Goal: Book appointment/travel/reservation

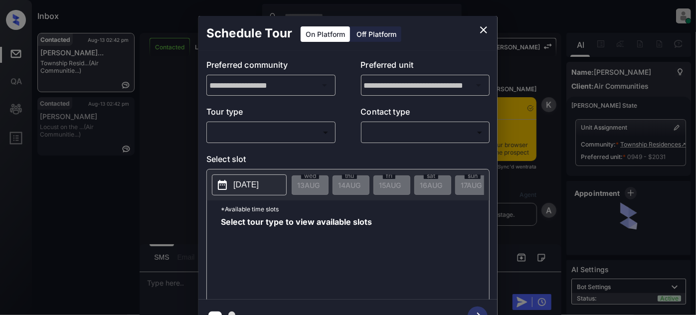
scroll to position [1356, 0]
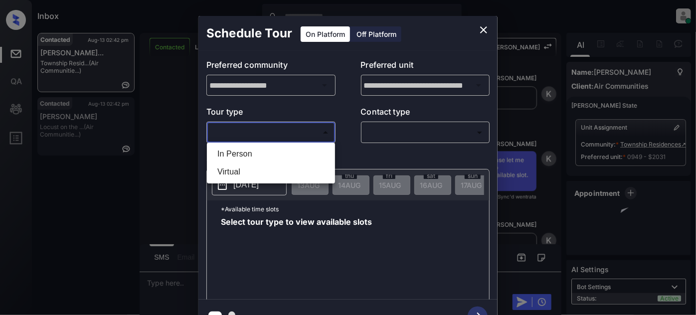
click at [274, 134] on body "Inbox Juan Carlos Manantan Online Set yourself offline Set yourself on break Pr…" at bounding box center [348, 157] width 696 height 315
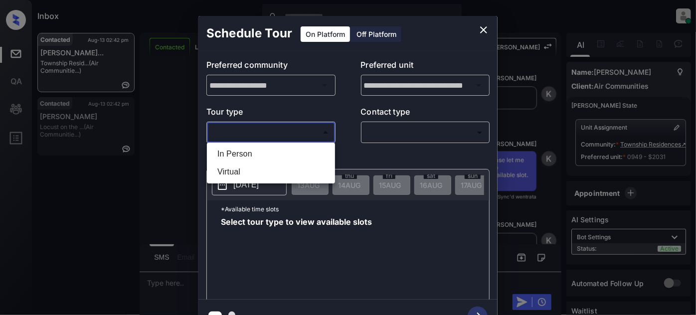
drag, startPoint x: 247, startPoint y: 152, endPoint x: 297, endPoint y: 149, distance: 49.5
click at [248, 152] on li "In Person" at bounding box center [270, 154] width 123 height 18
type input "********"
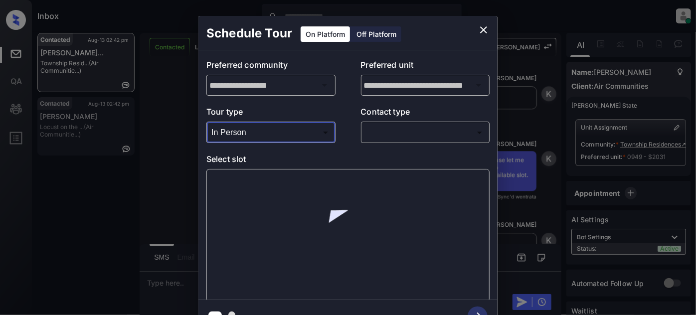
click at [401, 131] on body "Inbox Juan Carlos Manantan Online Set yourself offline Set yourself on break Pr…" at bounding box center [348, 157] width 696 height 315
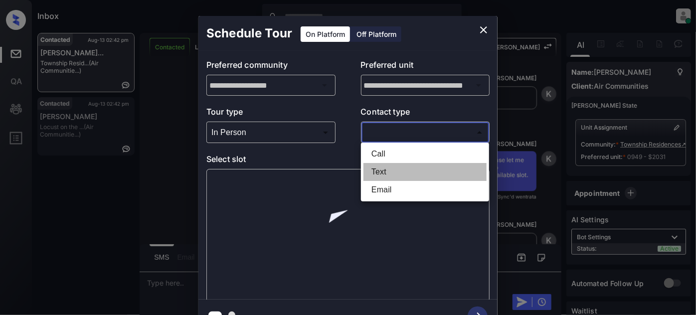
click at [385, 168] on li "Text" at bounding box center [424, 172] width 123 height 18
type input "****"
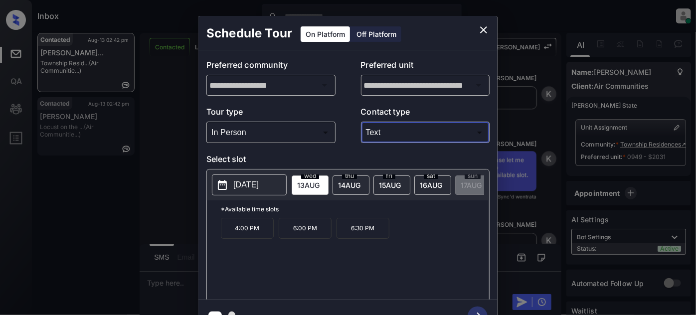
click at [373, 184] on div "fri 15 AUG" at bounding box center [391, 184] width 37 height 19
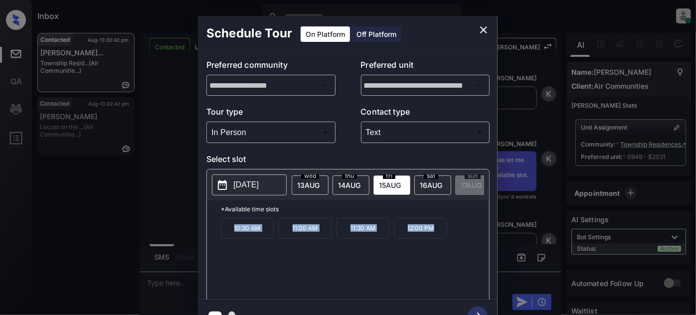
drag, startPoint x: 222, startPoint y: 234, endPoint x: 441, endPoint y: 233, distance: 218.8
click at [441, 233] on div "10:30 AM 11:00 AM 11:30 AM 12:00 PM" at bounding box center [355, 258] width 268 height 80
copy div "10:30 AM 11:00 AM 11:30 AM 12:00 PM"
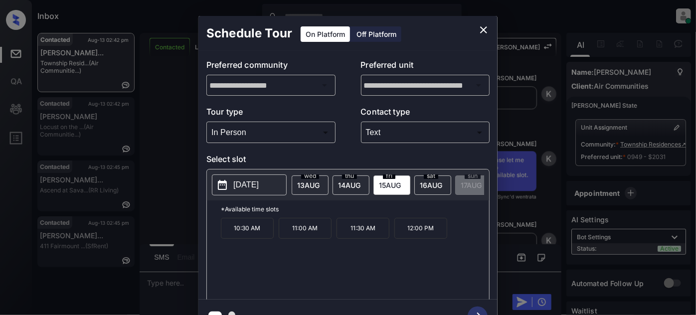
click at [171, 207] on div "**********" at bounding box center [348, 174] width 696 height 349
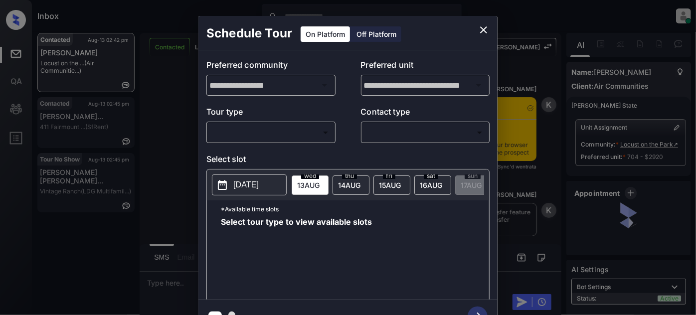
scroll to position [1444, 0]
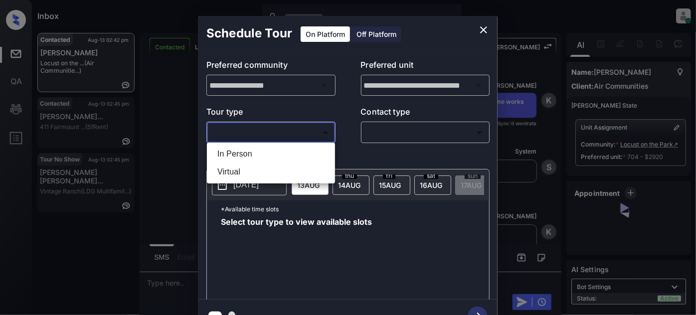
click at [272, 131] on body "Inbox Juan Carlos Manantan Online Set yourself offline Set yourself on break Pr…" at bounding box center [348, 157] width 696 height 315
click at [254, 157] on li "In Person" at bounding box center [270, 154] width 123 height 18
type input "********"
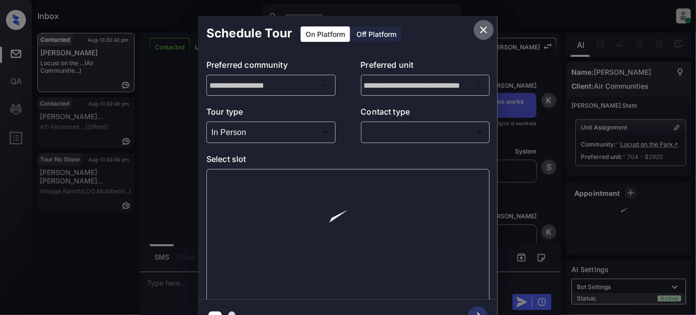
click at [480, 32] on icon "close" at bounding box center [483, 29] width 7 height 7
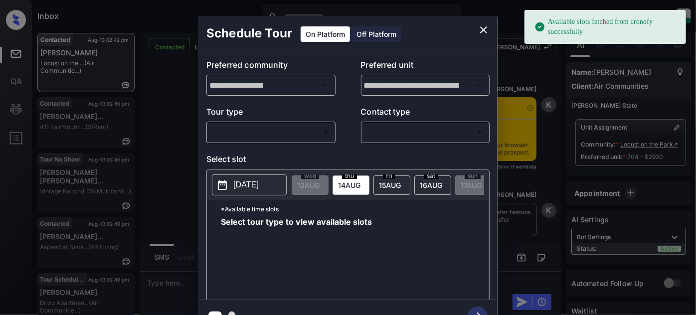
scroll to position [991, 0]
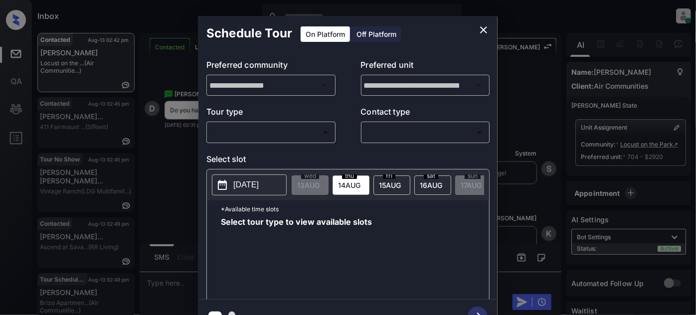
click at [301, 132] on body "Available slots fetched from cronofy successfully Inbox Juan Carlos Manantan On…" at bounding box center [348, 157] width 696 height 315
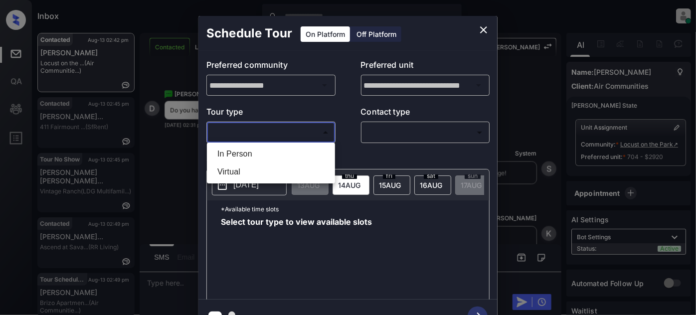
click at [252, 154] on li "In Person" at bounding box center [270, 154] width 123 height 18
type input "********"
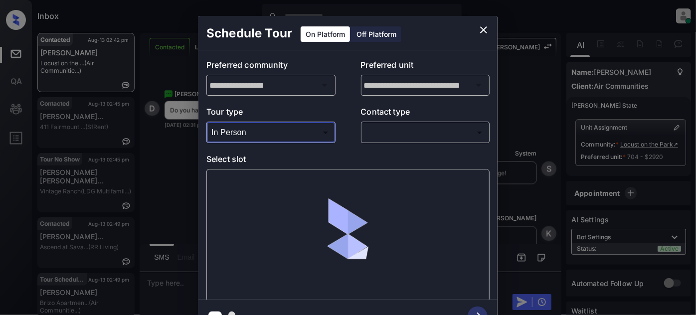
click at [423, 134] on body "Inbox Juan Carlos Manantan Online Set yourself offline Set yourself on break Pr…" at bounding box center [348, 157] width 696 height 315
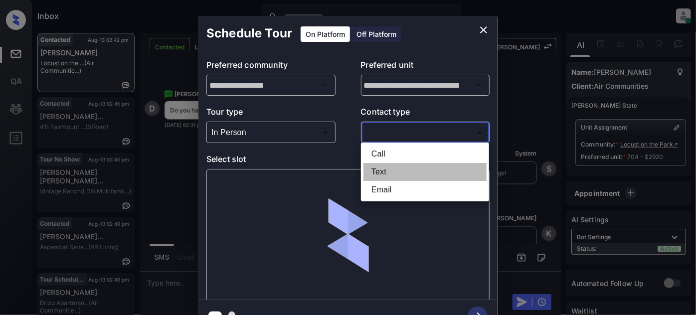
click at [372, 176] on li "Text" at bounding box center [424, 172] width 123 height 18
type input "****"
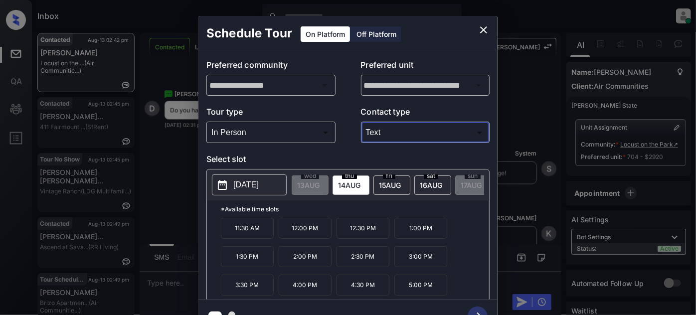
click at [319, 181] on span "16 AUG" at bounding box center [308, 185] width 22 height 8
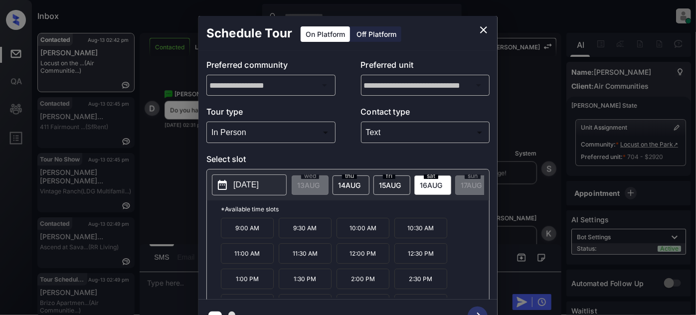
click at [376, 286] on p "2:00 PM" at bounding box center [362, 279] width 53 height 20
click at [480, 308] on icon "button" at bounding box center [478, 317] width 20 height 20
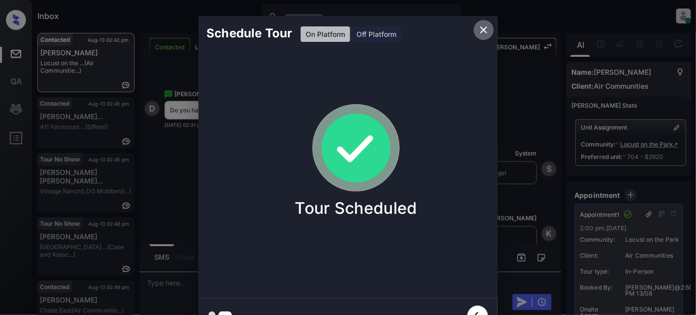
click at [480, 33] on icon "close" at bounding box center [483, 30] width 12 height 12
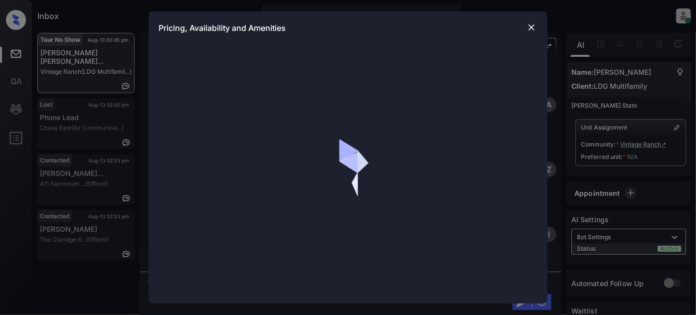
scroll to position [1601, 0]
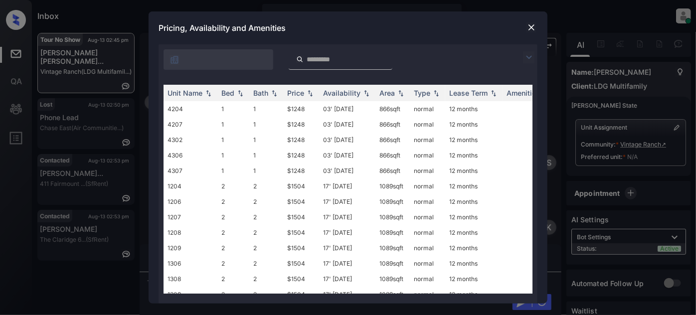
click at [533, 53] on img at bounding box center [529, 57] width 12 height 12
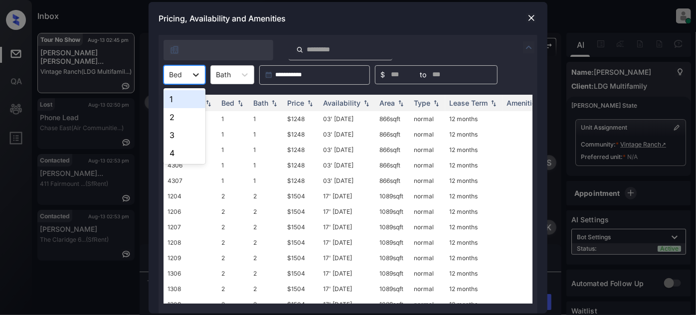
click at [194, 80] on div at bounding box center [196, 75] width 18 height 18
click at [184, 102] on div "1" at bounding box center [184, 99] width 42 height 18
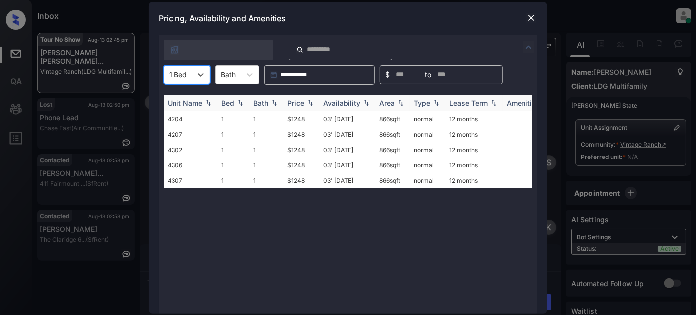
click at [294, 102] on div "Price" at bounding box center [295, 103] width 17 height 8
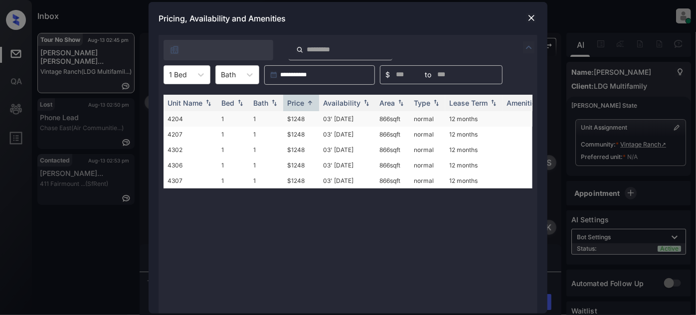
click at [295, 114] on td "$1248" at bounding box center [301, 118] width 36 height 15
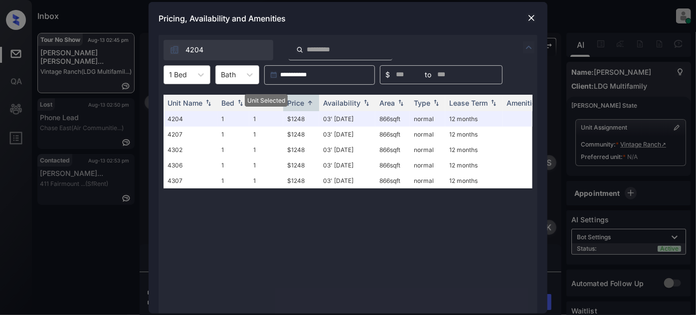
click at [191, 76] on div "1 Bed" at bounding box center [178, 74] width 28 height 14
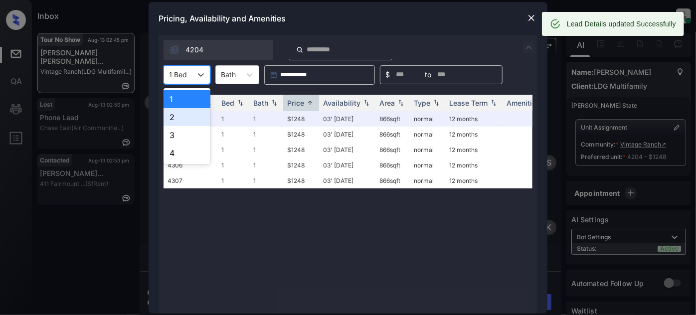
click at [184, 112] on div "2" at bounding box center [186, 117] width 47 height 18
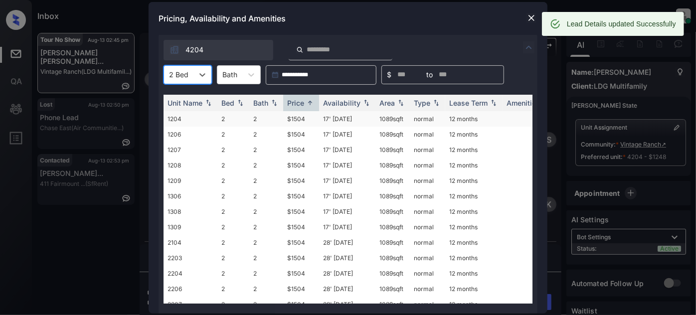
scroll to position [1666, 0]
click at [327, 118] on td "17' Dec 24" at bounding box center [347, 118] width 56 height 15
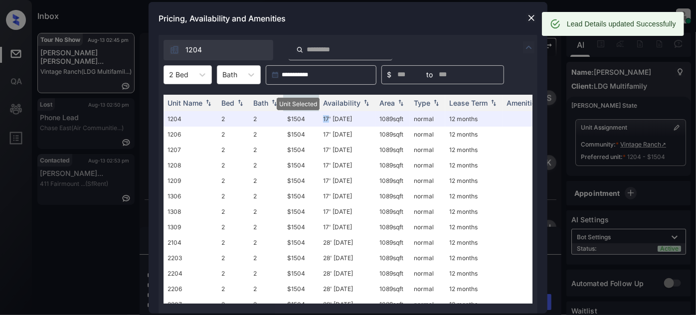
click at [535, 19] on img at bounding box center [531, 18] width 10 height 10
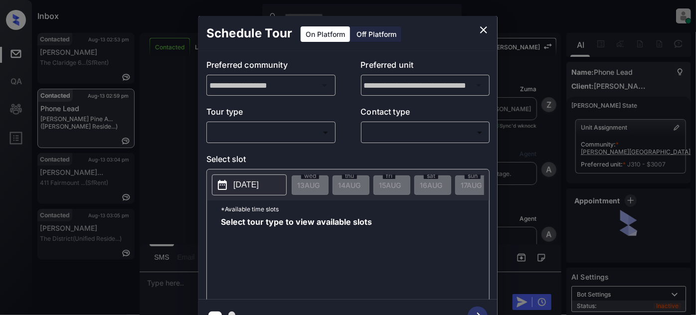
scroll to position [1160, 0]
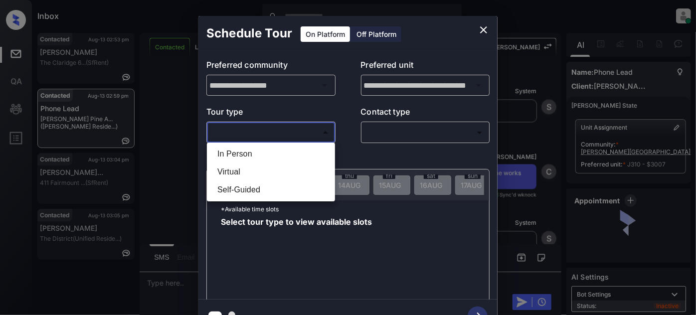
drag, startPoint x: 292, startPoint y: 124, endPoint x: 285, endPoint y: 132, distance: 11.3
click at [285, 132] on body "Inbox [PERSON_NAME] Online Set yourself offline Set yourself on break Profile S…" at bounding box center [348, 157] width 696 height 315
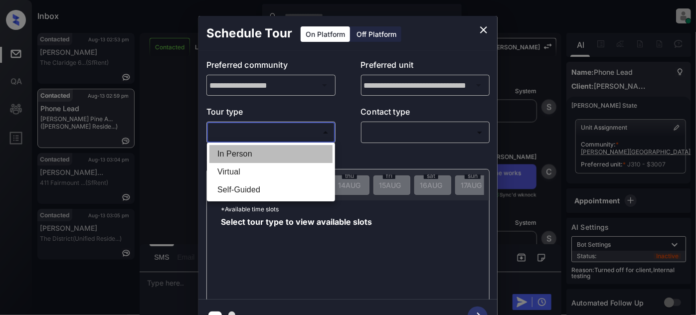
click at [246, 155] on li "In Person" at bounding box center [270, 154] width 123 height 18
type input "********"
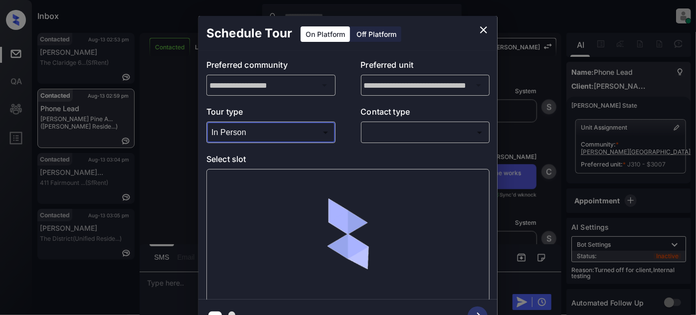
click at [391, 133] on body "Inbox [PERSON_NAME] Online Set yourself offline Set yourself on break Profile S…" at bounding box center [348, 157] width 696 height 315
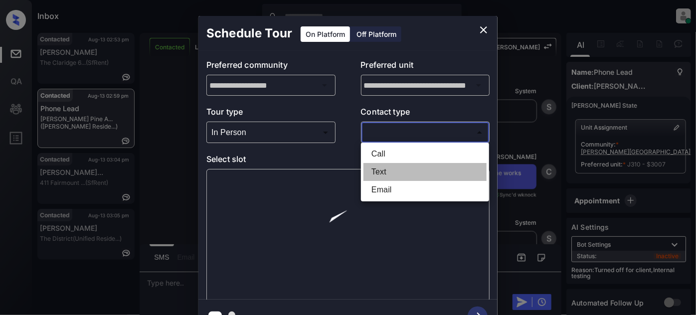
click at [376, 167] on li "Text" at bounding box center [424, 172] width 123 height 18
type input "****"
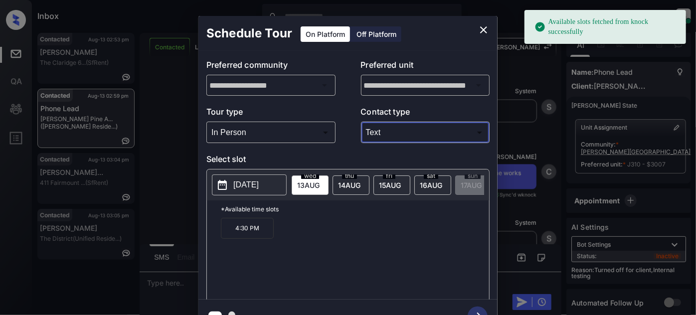
click at [431, 188] on div "[DATE]" at bounding box center [432, 184] width 37 height 19
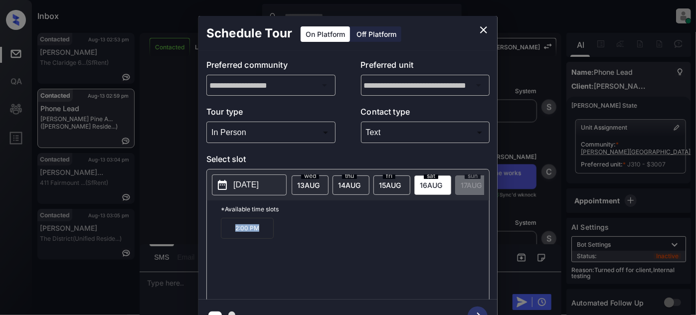
drag, startPoint x: 267, startPoint y: 237, endPoint x: 197, endPoint y: 237, distance: 69.8
click at [196, 237] on div "**********" at bounding box center [348, 174] width 696 height 349
click at [480, 30] on icon "close" at bounding box center [483, 30] width 12 height 12
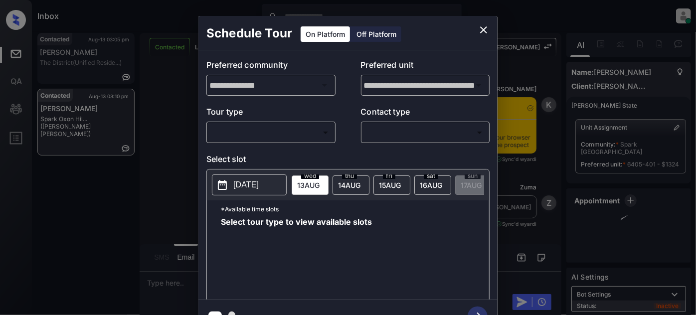
scroll to position [559, 0]
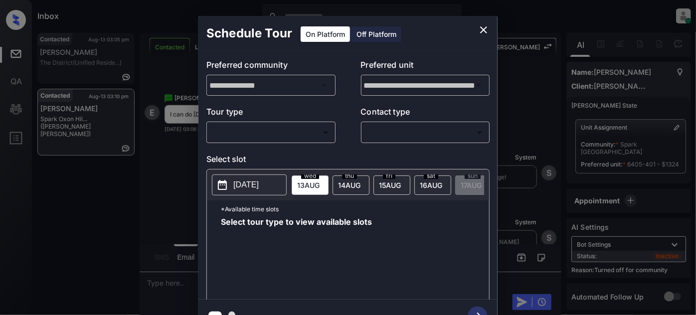
click at [298, 125] on body "Inbox [PERSON_NAME] Online Set yourself offline Set yourself on break Profile S…" at bounding box center [348, 157] width 696 height 315
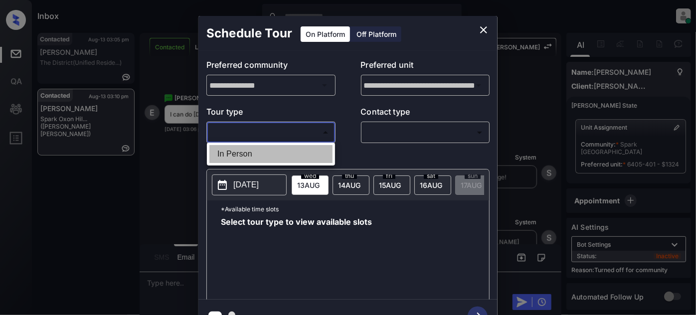
click at [273, 146] on li "In Person" at bounding box center [270, 154] width 123 height 18
type input "********"
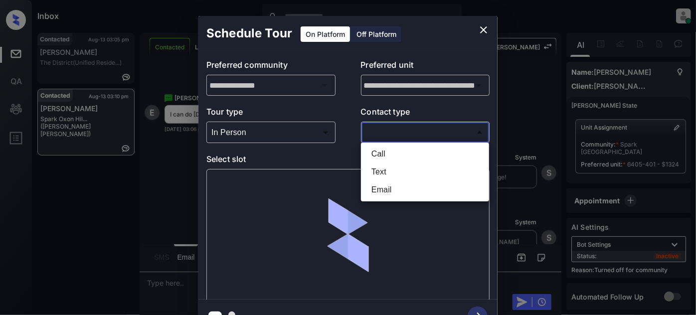
click at [428, 129] on body "Inbox Juan Carlos Manantan Online Set yourself offline Set yourself on break Pr…" at bounding box center [348, 157] width 696 height 315
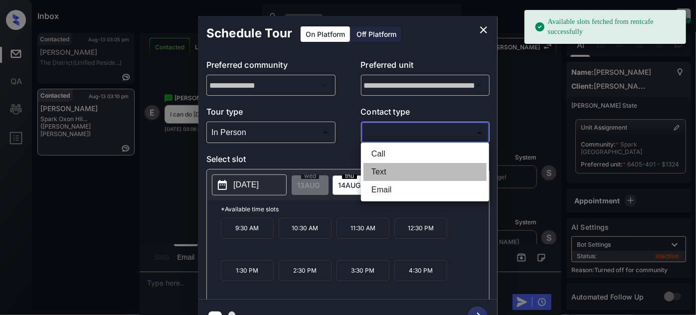
click at [386, 172] on li "Text" at bounding box center [424, 172] width 123 height 18
type input "****"
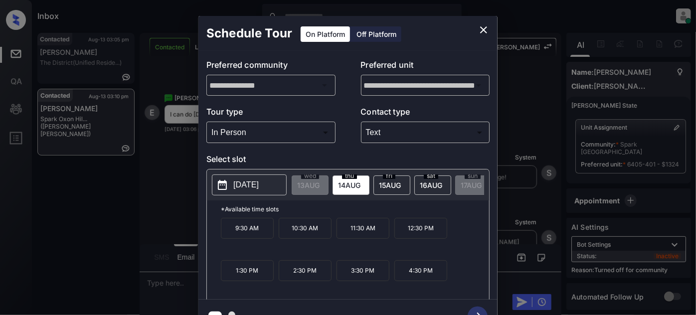
click at [310, 218] on p "*Available time slots" at bounding box center [355, 208] width 268 height 17
click at [309, 229] on p "10:30 AM" at bounding box center [305, 228] width 53 height 21
click at [473, 310] on icon "button" at bounding box center [478, 317] width 20 height 20
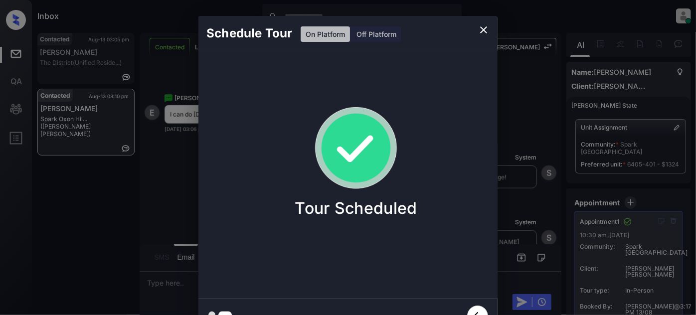
click at [488, 33] on icon "close" at bounding box center [483, 30] width 12 height 12
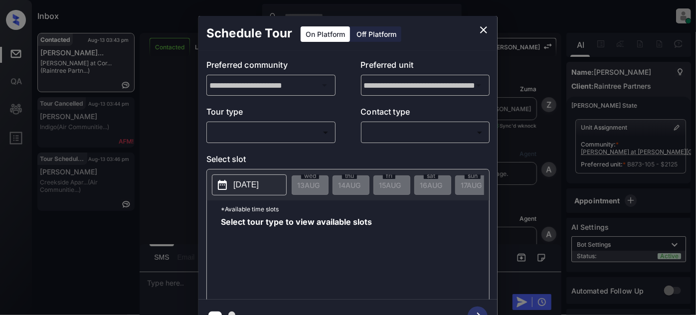
scroll to position [718, 0]
click at [271, 126] on body "Inbox [PERSON_NAME] Online Set yourself offline Set yourself on break Profile S…" at bounding box center [348, 157] width 696 height 315
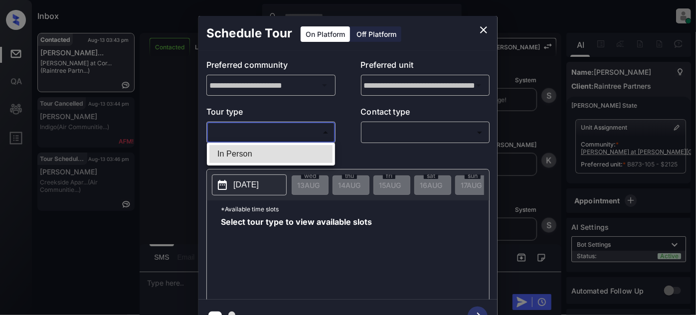
click at [257, 156] on li "In Person" at bounding box center [270, 154] width 123 height 18
type input "********"
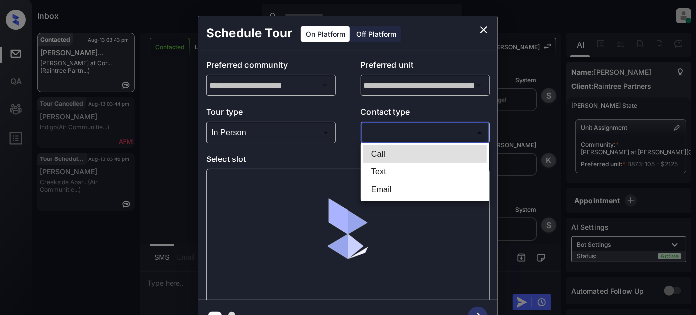
click at [390, 126] on body "Inbox [PERSON_NAME] Online Set yourself offline Set yourself on break Profile S…" at bounding box center [348, 157] width 696 height 315
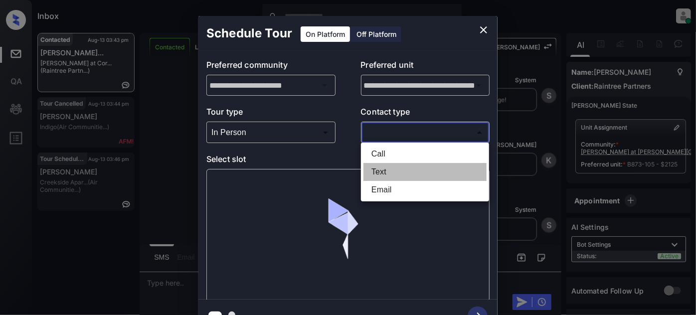
click at [378, 171] on li "Text" at bounding box center [424, 172] width 123 height 18
type input "****"
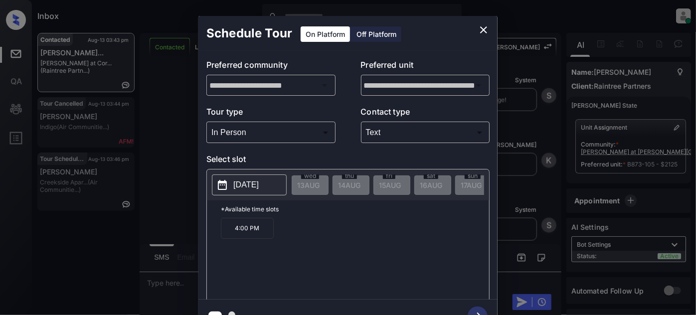
click at [257, 183] on p "[DATE]" at bounding box center [245, 185] width 25 height 12
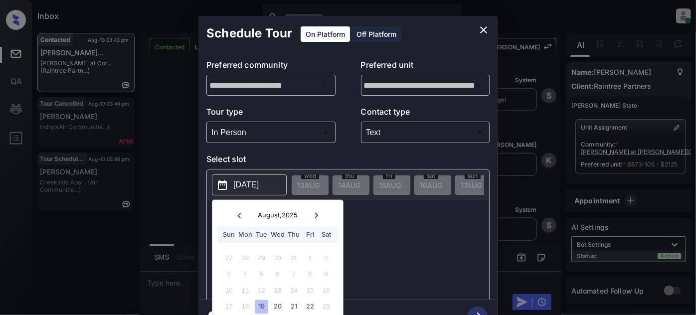
click at [313, 216] on icon at bounding box center [316, 215] width 6 height 6
click at [238, 219] on div at bounding box center [238, 215] width 13 height 12
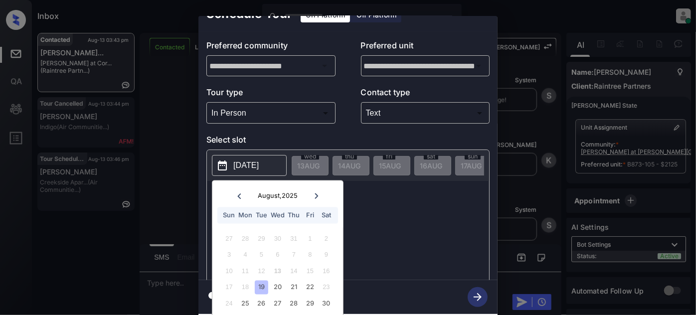
scroll to position [27, 0]
click at [245, 297] on div "25" at bounding box center [244, 303] width 13 height 13
click at [424, 243] on div "10:00 AM 10:45 AM 11:30 AM 12:15 PM 2:15 PM 3:00 PM 3:45 PM" at bounding box center [355, 238] width 268 height 80
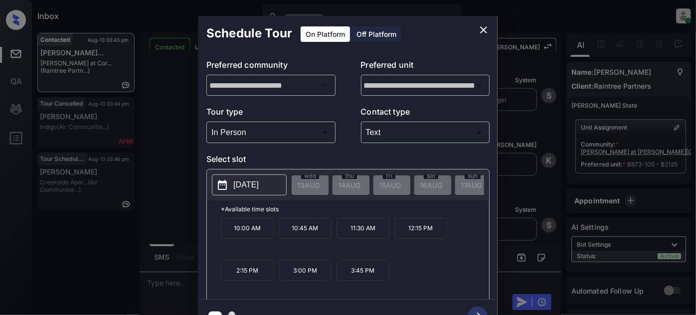
click at [151, 182] on div "**********" at bounding box center [348, 174] width 696 height 349
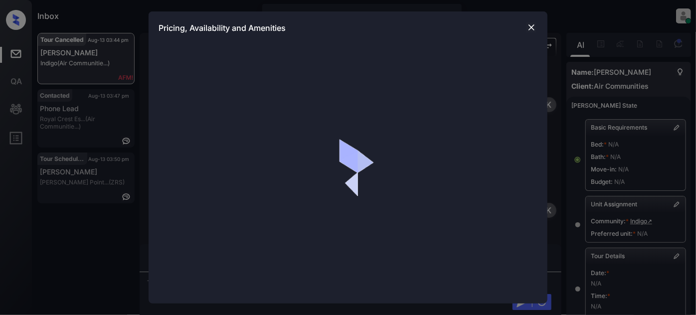
scroll to position [1236, 0]
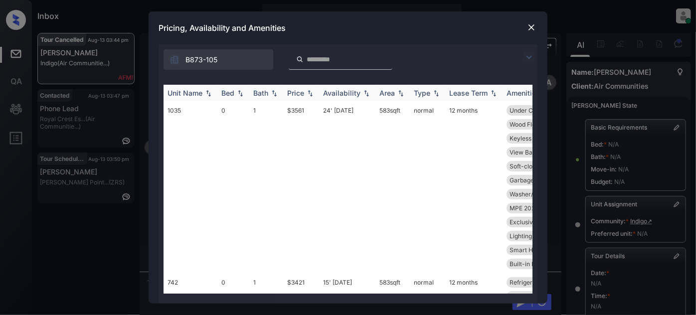
click at [196, 94] on div "Unit Name" at bounding box center [184, 93] width 35 height 8
click at [202, 95] on div "Unit Name" at bounding box center [184, 93] width 35 height 8
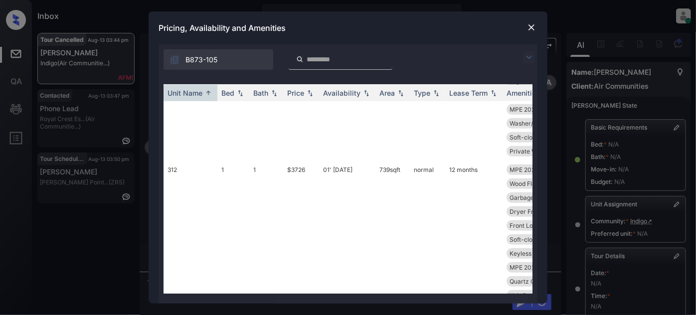
scroll to position [321, 0]
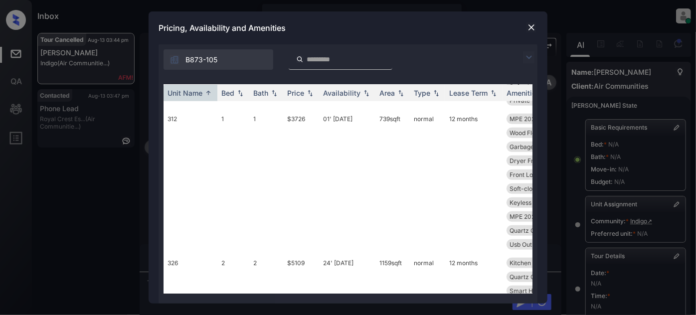
click at [533, 29] on img at bounding box center [531, 27] width 10 height 10
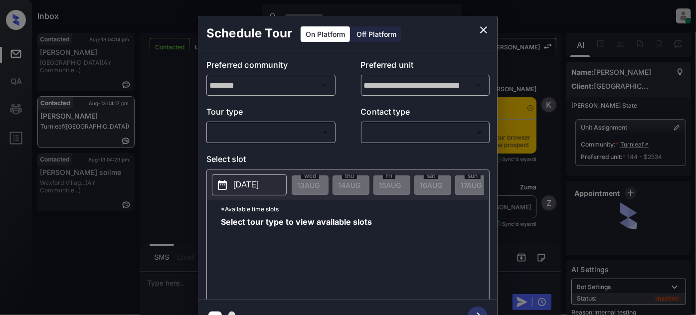
scroll to position [1980, 0]
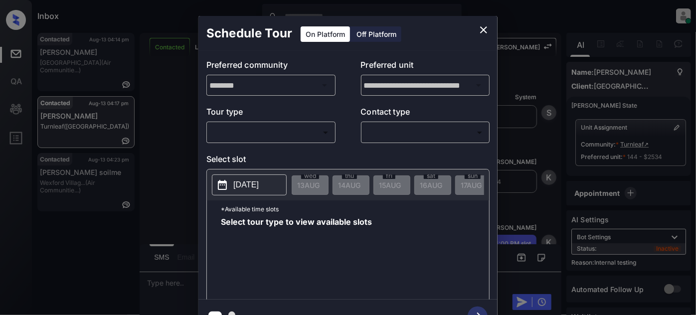
click at [287, 125] on body "Inbox [PERSON_NAME] Online Set yourself offline Set yourself on break Profile S…" at bounding box center [348, 157] width 696 height 315
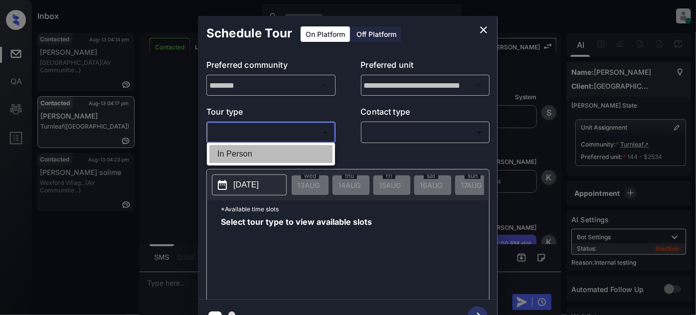
click at [248, 154] on li "In Person" at bounding box center [270, 154] width 123 height 18
type input "********"
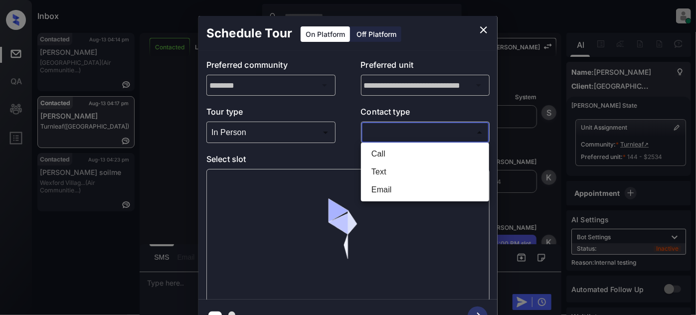
click at [391, 130] on body "Inbox [PERSON_NAME] Online Set yourself offline Set yourself on break Profile S…" at bounding box center [348, 157] width 696 height 315
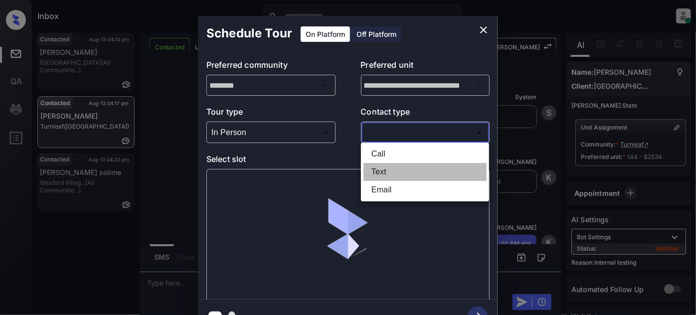
click at [382, 167] on li "Text" at bounding box center [424, 172] width 123 height 18
type input "****"
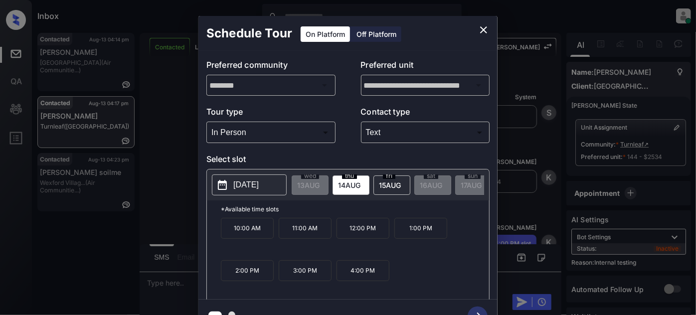
click at [353, 188] on div "thu 14 AUG" at bounding box center [350, 184] width 37 height 19
click at [371, 269] on p "4:00 PM" at bounding box center [362, 270] width 53 height 21
click at [480, 311] on icon "button" at bounding box center [478, 317] width 20 height 20
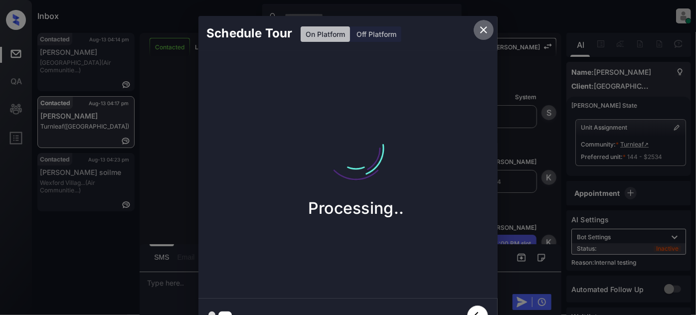
click at [486, 27] on icon "close" at bounding box center [483, 29] width 7 height 7
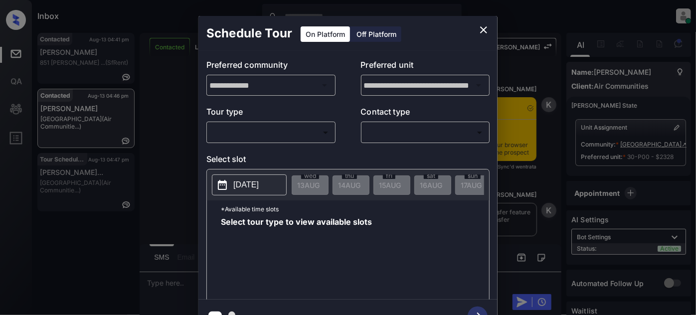
scroll to position [2338, 0]
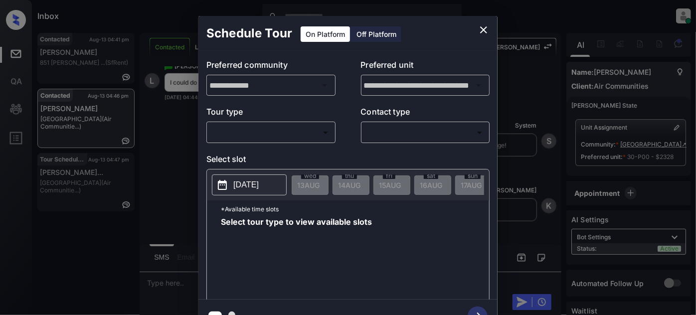
click at [297, 137] on body "Inbox [PERSON_NAME] Online Set yourself offline Set yourself on break Profile S…" at bounding box center [348, 157] width 696 height 315
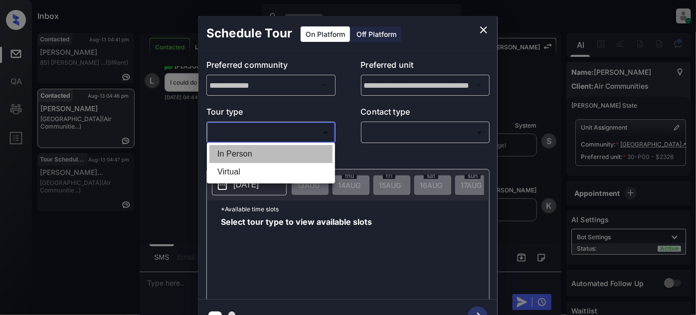
click at [251, 156] on li "In Person" at bounding box center [270, 154] width 123 height 18
type input "********"
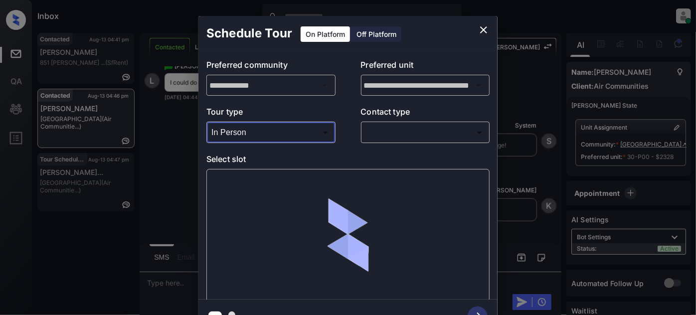
click at [393, 127] on body "Inbox [PERSON_NAME] Online Set yourself offline Set yourself on break Profile S…" at bounding box center [348, 157] width 696 height 315
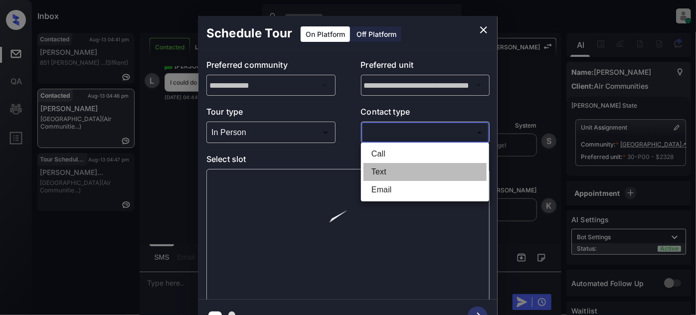
click at [371, 174] on li "Text" at bounding box center [424, 172] width 123 height 18
type input "****"
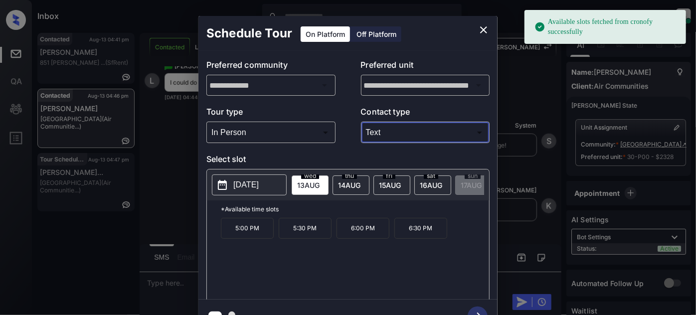
click at [319, 187] on span "[DATE]" at bounding box center [308, 185] width 22 height 8
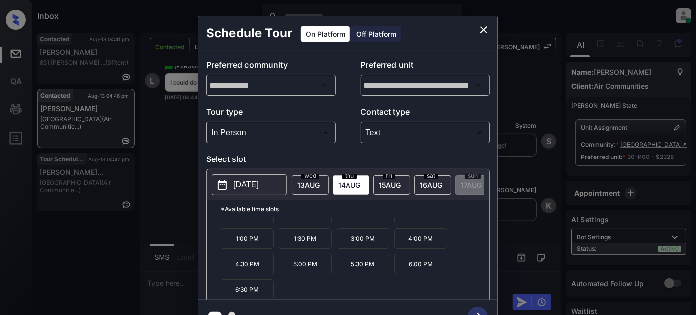
scroll to position [15, 0]
click at [312, 191] on div "wed 13 AUG" at bounding box center [310, 184] width 37 height 19
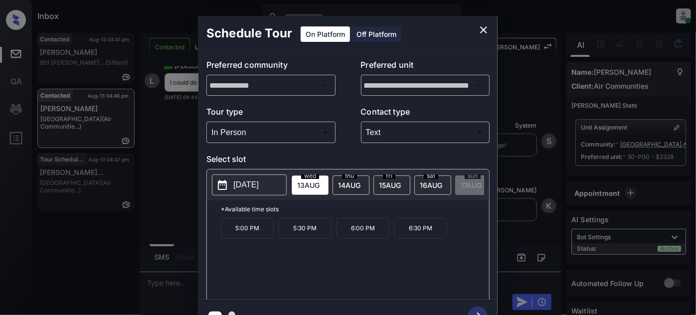
scroll to position [0, 0]
click at [171, 192] on div "**********" at bounding box center [348, 174] width 696 height 349
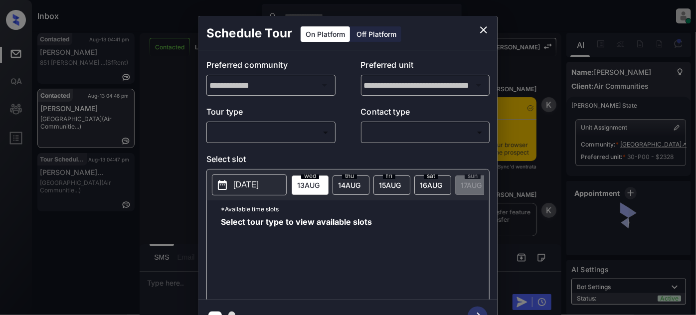
scroll to position [2338, 0]
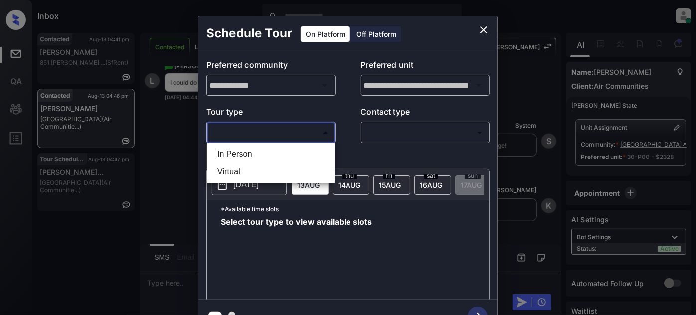
click at [268, 130] on body "Inbox [PERSON_NAME] Online Set yourself offline Set yourself on break Profile S…" at bounding box center [348, 157] width 696 height 315
click at [264, 149] on li "In Person" at bounding box center [270, 154] width 123 height 18
type input "********"
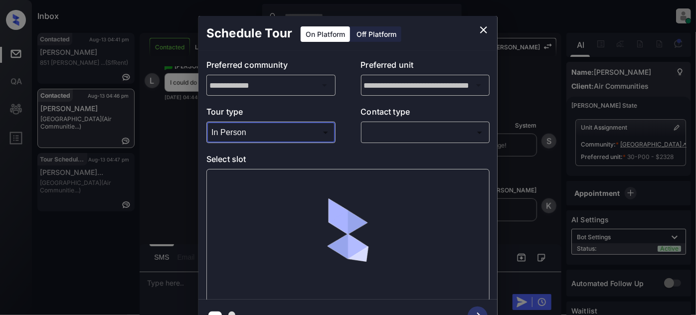
click at [411, 131] on body "Inbox [PERSON_NAME] Online Set yourself offline Set yourself on break Profile S…" at bounding box center [348, 157] width 696 height 315
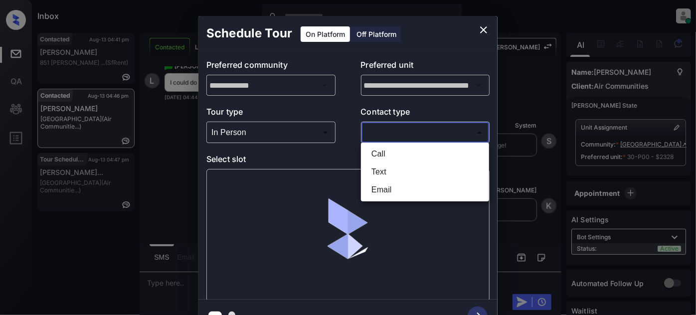
click at [394, 169] on li "Text" at bounding box center [424, 172] width 123 height 18
type input "****"
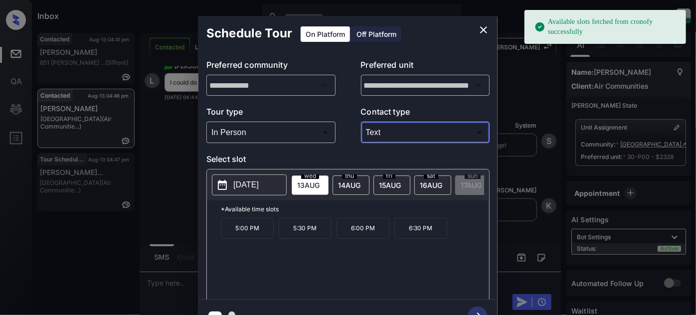
click at [319, 183] on span "[DATE]" at bounding box center [308, 185] width 22 height 8
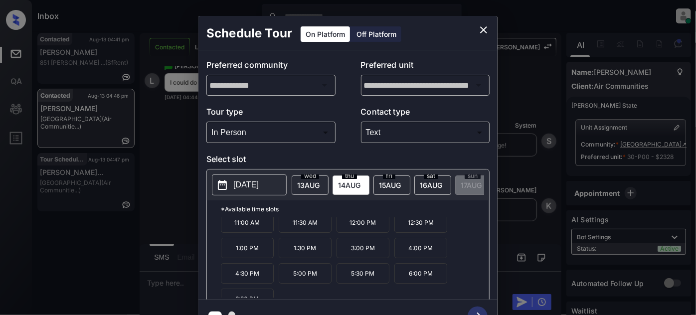
scroll to position [15, 0]
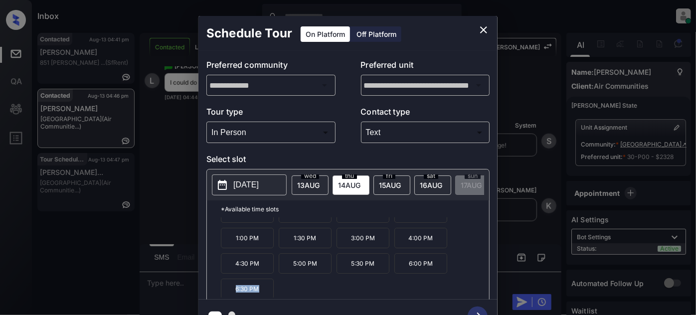
drag, startPoint x: 266, startPoint y: 291, endPoint x: 232, endPoint y: 279, distance: 36.1
click at [225, 287] on p "6:30 PM" at bounding box center [247, 289] width 53 height 20
copy p "6:30 PM"
drag, startPoint x: 445, startPoint y: 272, endPoint x: 404, endPoint y: 269, distance: 41.5
click at [404, 269] on p "6:00 PM" at bounding box center [420, 263] width 53 height 20
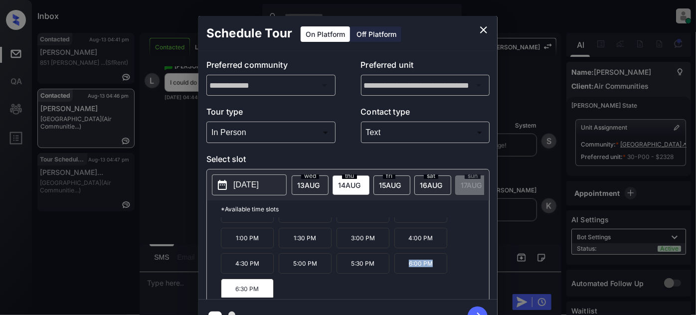
copy p "6:00 PM"
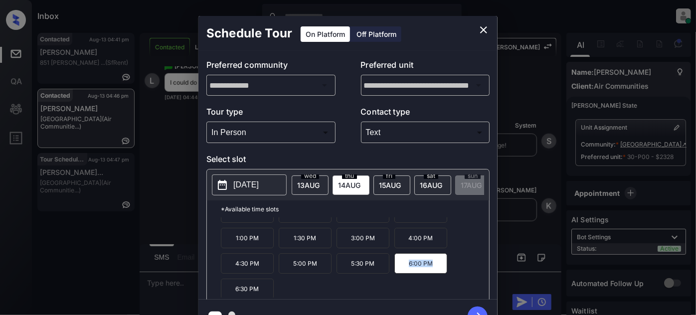
click at [479, 30] on icon "close" at bounding box center [483, 30] width 12 height 12
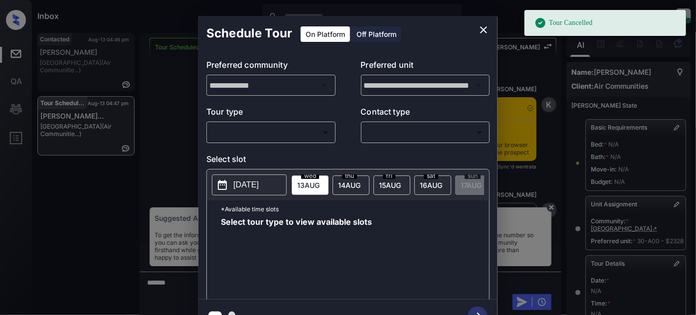
scroll to position [171, 0]
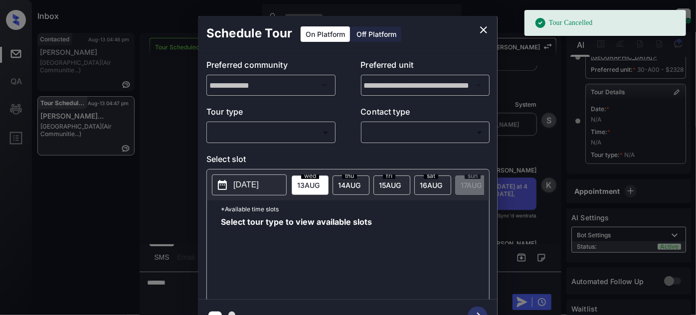
drag, startPoint x: 262, startPoint y: 117, endPoint x: 259, endPoint y: 126, distance: 9.5
click at [261, 118] on p "Tour type" at bounding box center [270, 114] width 129 height 16
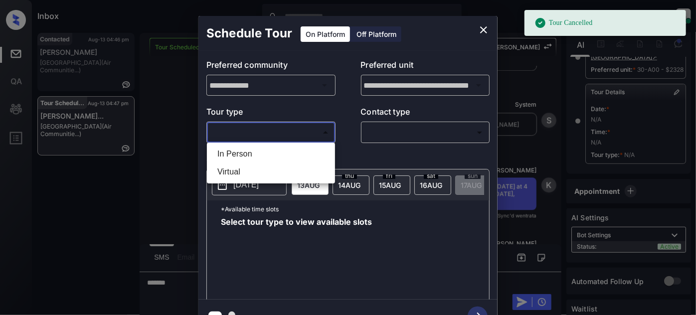
drag, startPoint x: 259, startPoint y: 126, endPoint x: 255, endPoint y: 136, distance: 11.0
click at [258, 126] on body "Tour Cancelled Inbox [PERSON_NAME] Online Set yourself offline Set yourself on …" at bounding box center [348, 157] width 696 height 315
click at [248, 152] on li "In Person" at bounding box center [270, 154] width 123 height 18
type input "********"
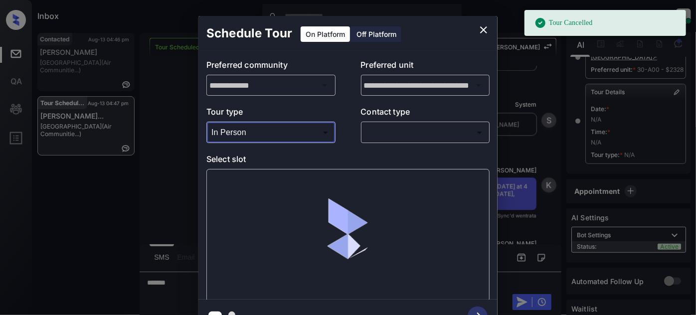
click at [410, 134] on body "Tour Cancelled Inbox [PERSON_NAME] Online Set yourself offline Set yourself on …" at bounding box center [348, 157] width 696 height 315
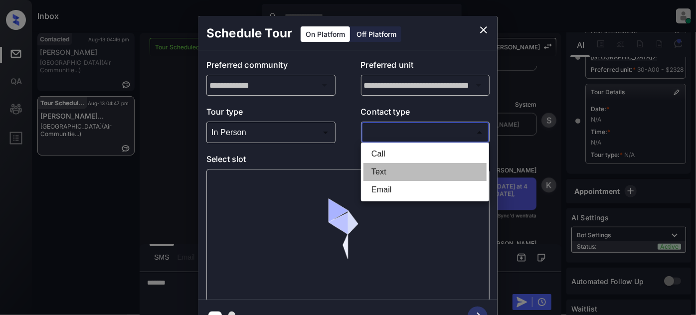
click at [389, 174] on li "Text" at bounding box center [424, 172] width 123 height 18
type input "****"
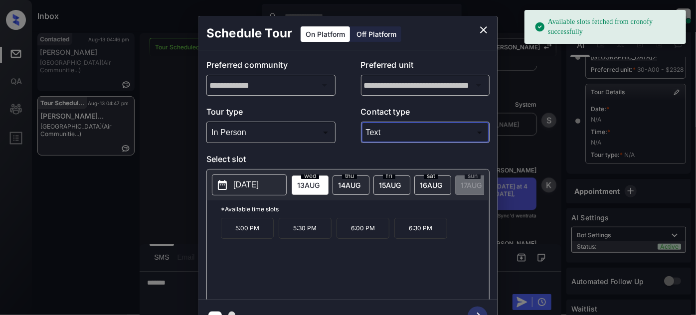
click at [355, 188] on div "[DATE]" at bounding box center [350, 184] width 37 height 19
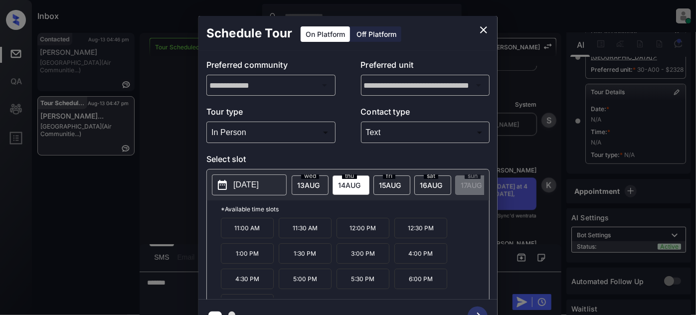
click at [408, 256] on p "4:00 PM" at bounding box center [420, 253] width 53 height 20
click at [476, 310] on icon "button" at bounding box center [478, 317] width 20 height 20
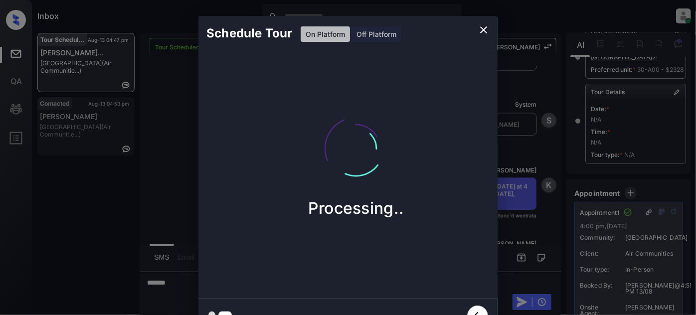
click at [476, 29] on button "close" at bounding box center [483, 30] width 20 height 20
